Goal: Information Seeking & Learning: Learn about a topic

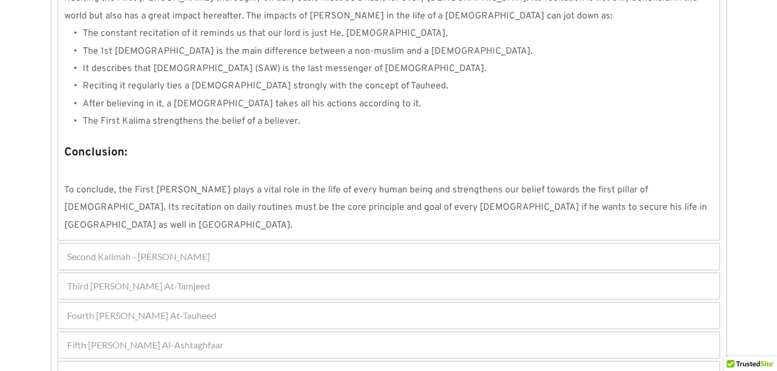
scroll to position [1116, 0]
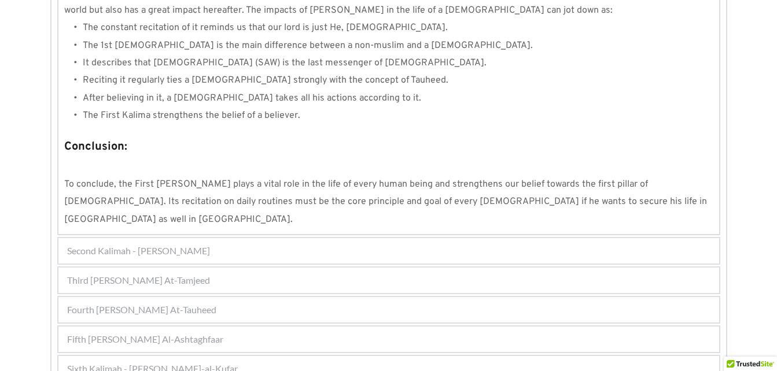
click at [414, 238] on div "Second Kalimah - [PERSON_NAME]" at bounding box center [388, 250] width 661 height 25
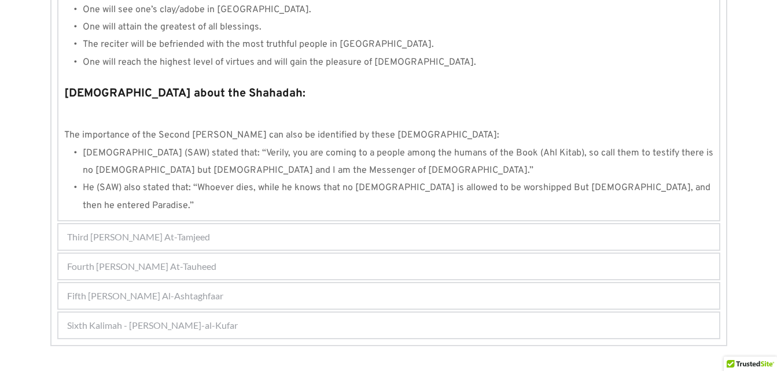
scroll to position [1246, 0]
click at [463, 224] on div "Third [PERSON_NAME] At-Tamjeed" at bounding box center [388, 236] width 661 height 25
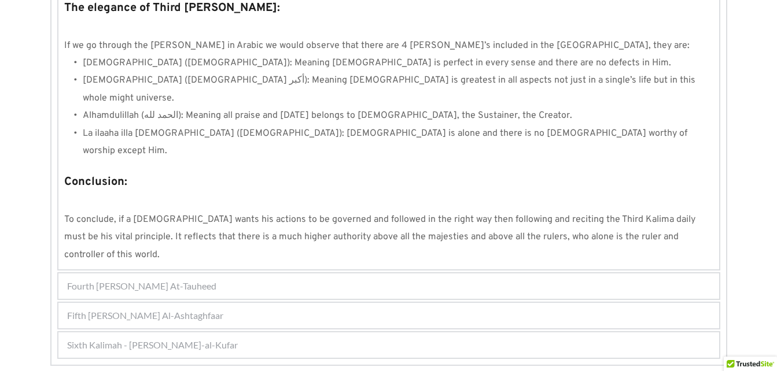
scroll to position [1053, 0]
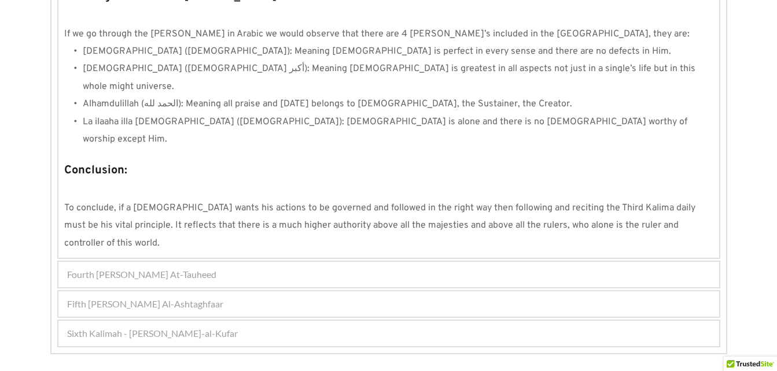
click at [419, 262] on div "Fourth [PERSON_NAME] At-Tauheed" at bounding box center [388, 274] width 661 height 25
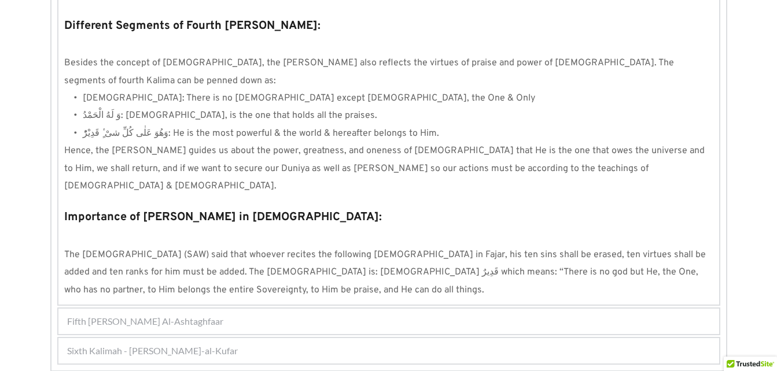
scroll to position [1114, 0]
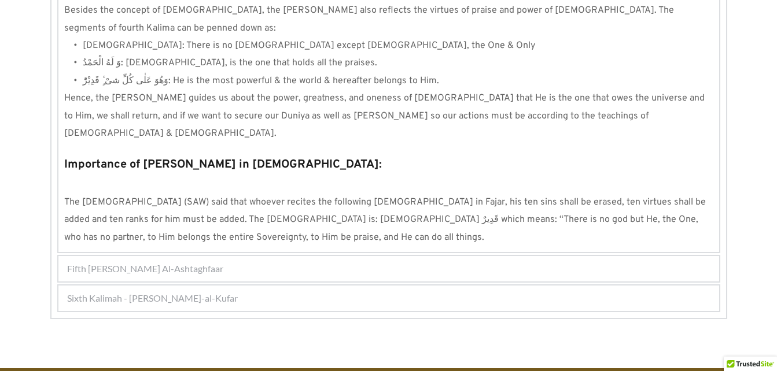
click at [392, 256] on div "Fifth [PERSON_NAME] Al-Ashtaghfaar" at bounding box center [388, 268] width 661 height 25
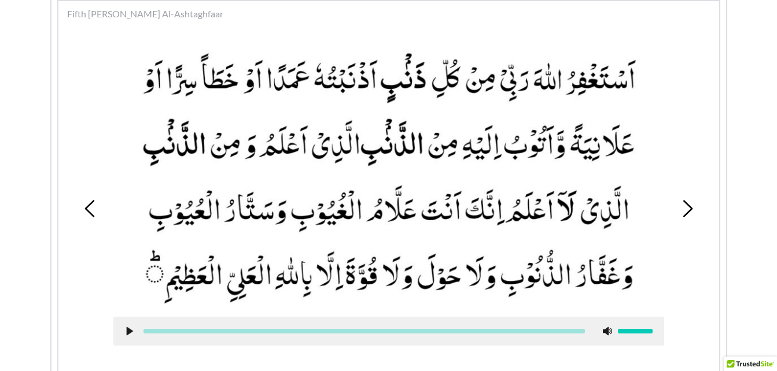
scroll to position [380, 0]
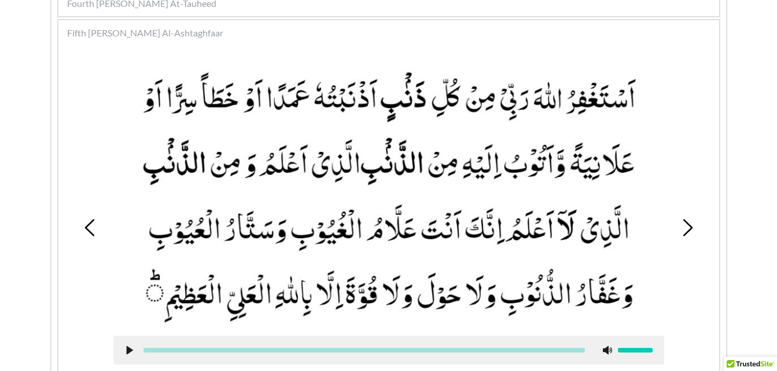
click at [684, 225] on icon at bounding box center [687, 227] width 17 height 17
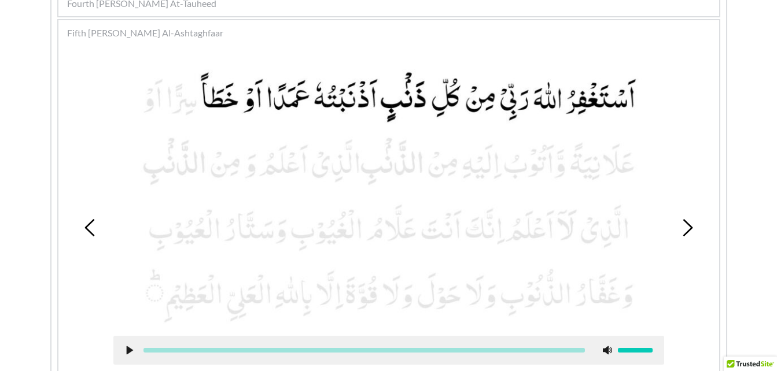
click at [123, 344] on div at bounding box center [388, 350] width 551 height 29
click at [127, 347] on use at bounding box center [129, 351] width 6 height 9
click at [128, 352] on use at bounding box center [130, 351] width 8 height 9
